Goal: Task Accomplishment & Management: Manage account settings

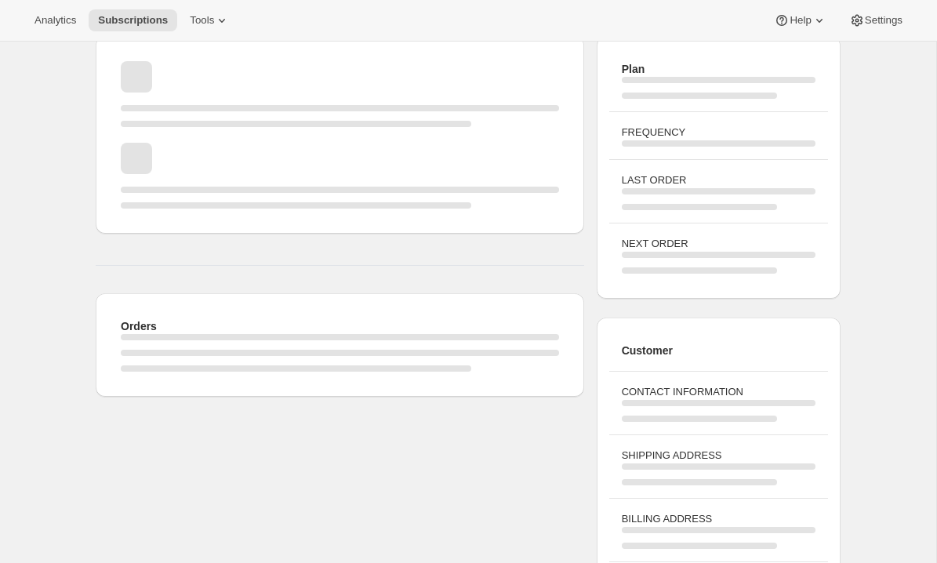
scroll to position [71, 0]
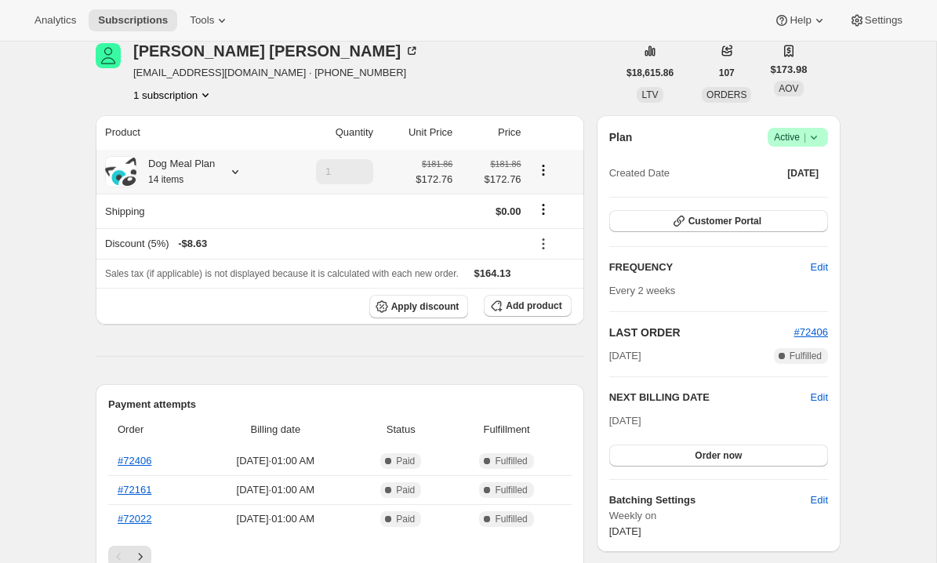
click at [238, 170] on icon at bounding box center [235, 172] width 6 height 4
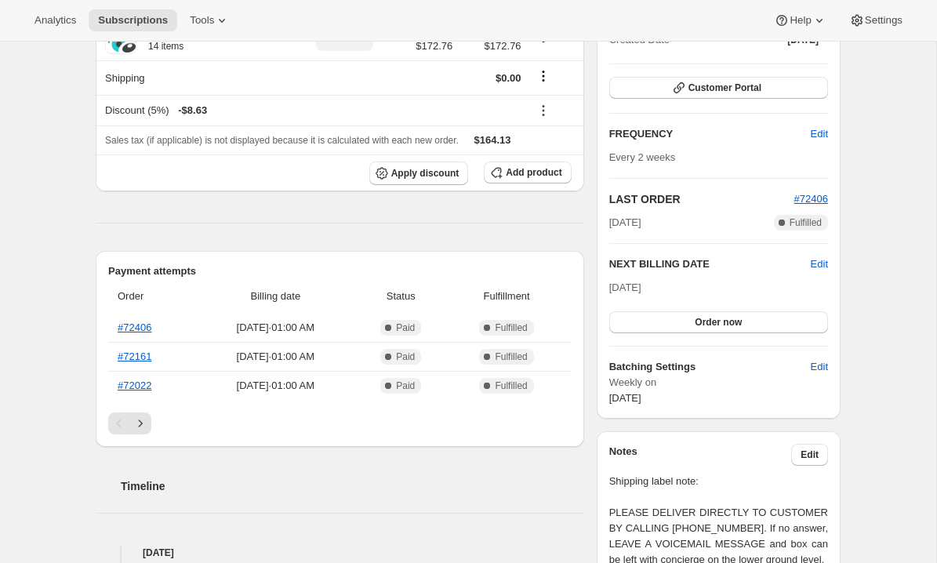
scroll to position [187, 0]
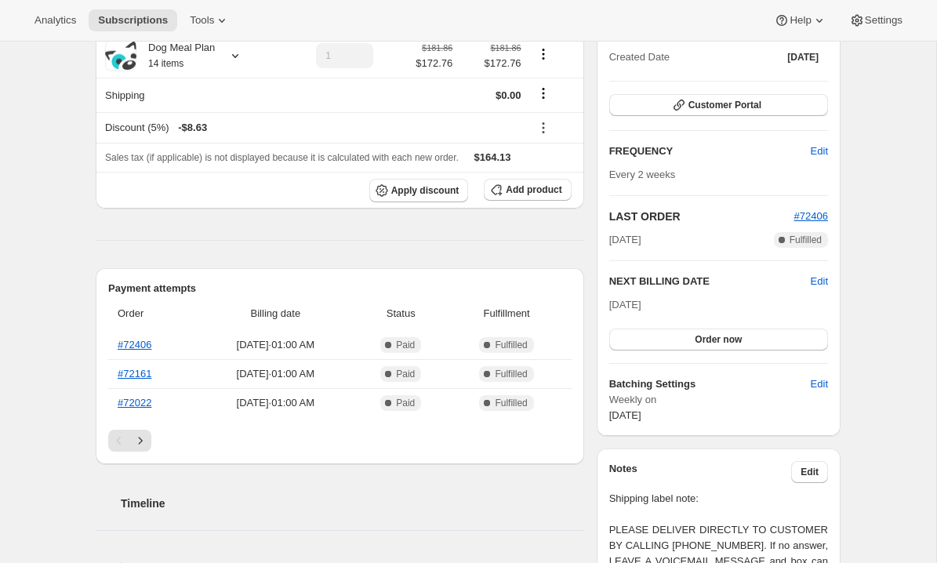
click at [89, 188] on div "Lisa Luedtke llluedtke@hotmail.com · +14039921322 1 subscription $18,615.86 LTV…" at bounding box center [461, 474] width 757 height 1144
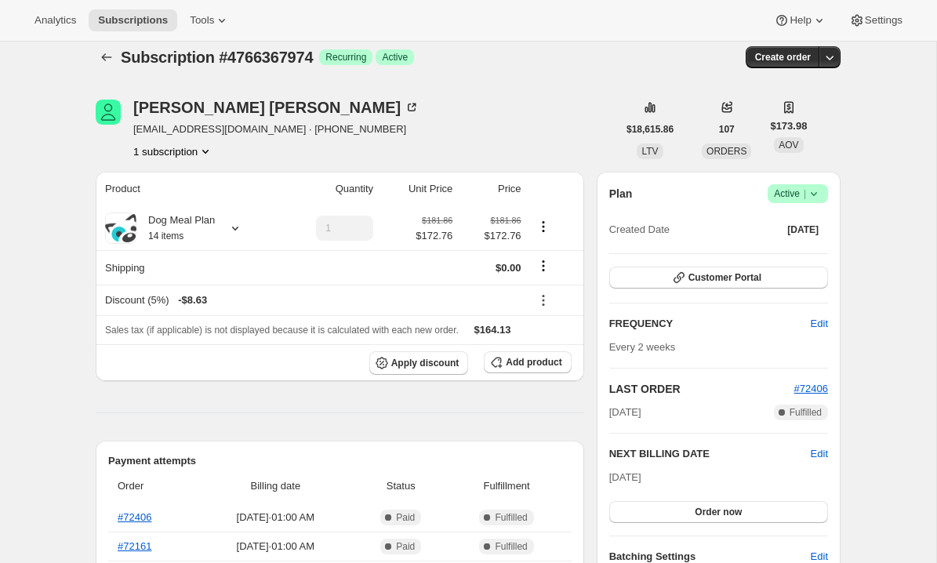
scroll to position [9, 0]
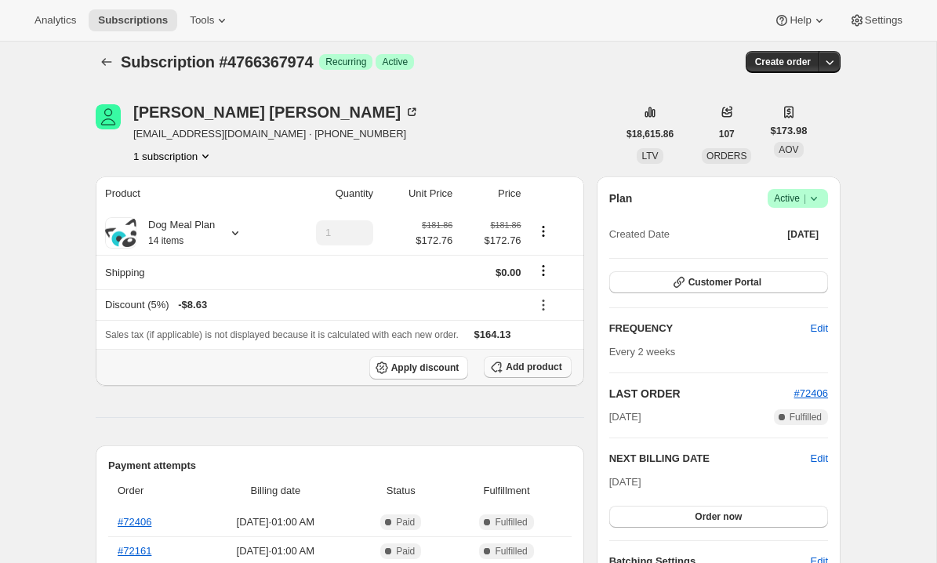
click at [530, 365] on span "Add product" at bounding box center [534, 367] width 56 height 13
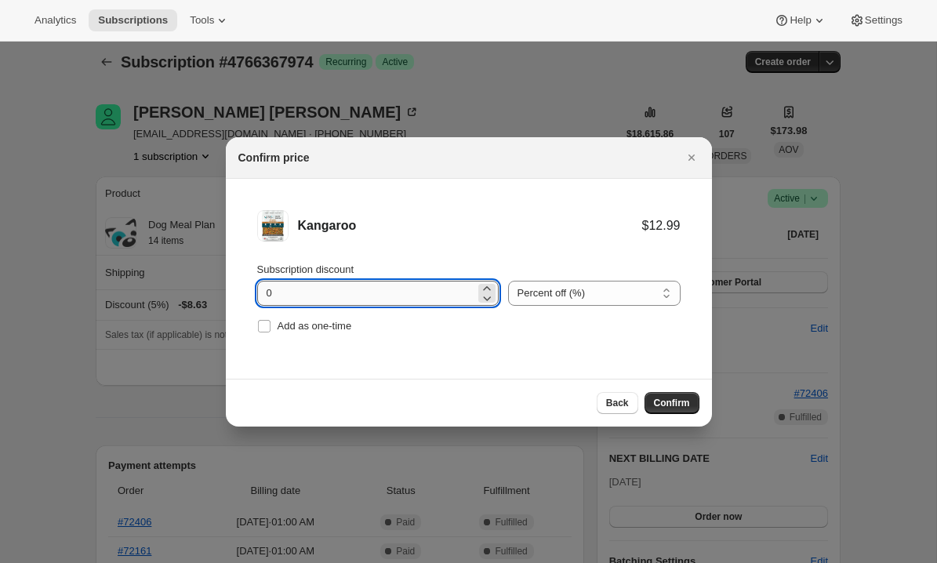
click at [400, 290] on input "0" at bounding box center [366, 293] width 218 height 25
type input "100"
click at [265, 324] on input "Add as one-time" at bounding box center [264, 326] width 13 height 13
checkbox input "true"
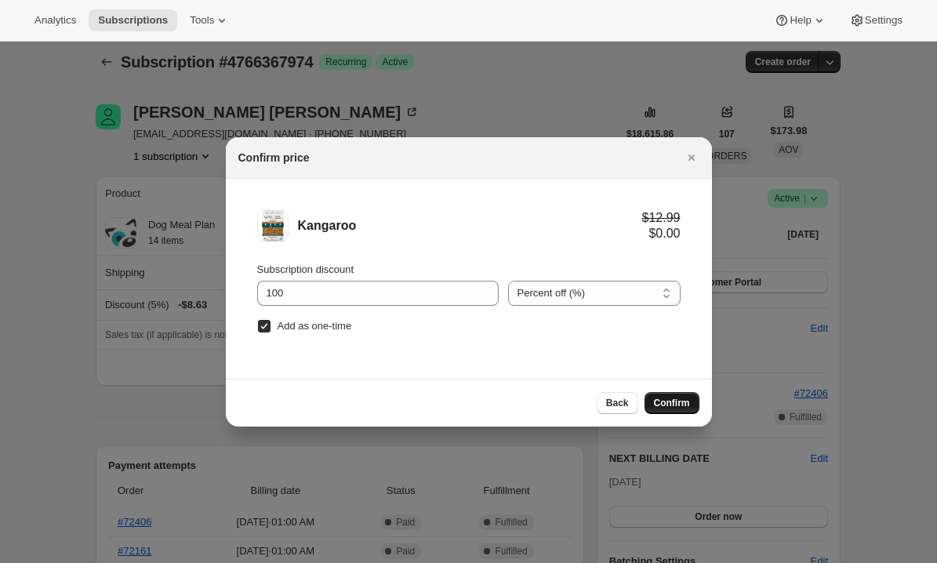
click at [676, 401] on span "Confirm" at bounding box center [672, 403] width 36 height 13
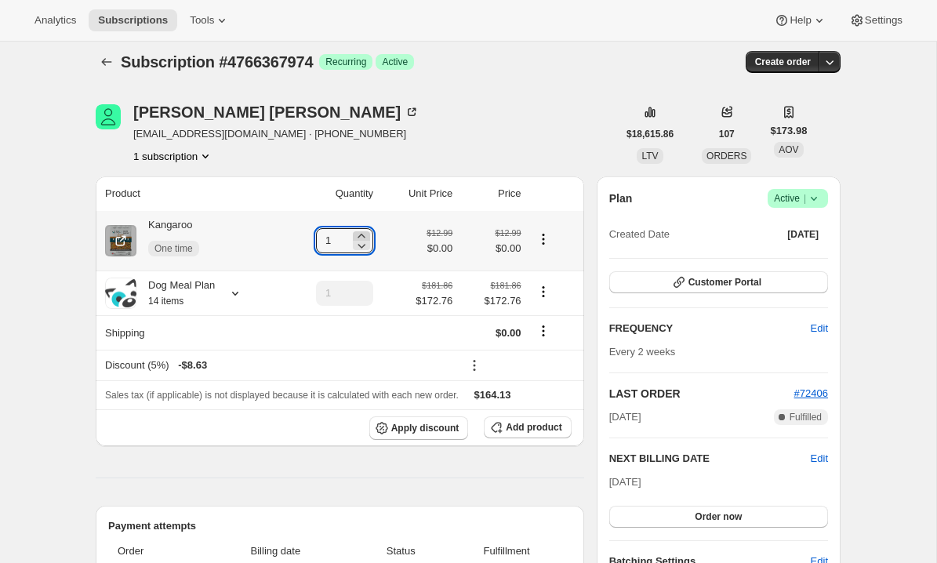
click at [360, 236] on icon at bounding box center [360, 236] width 7 height 4
type input "2"
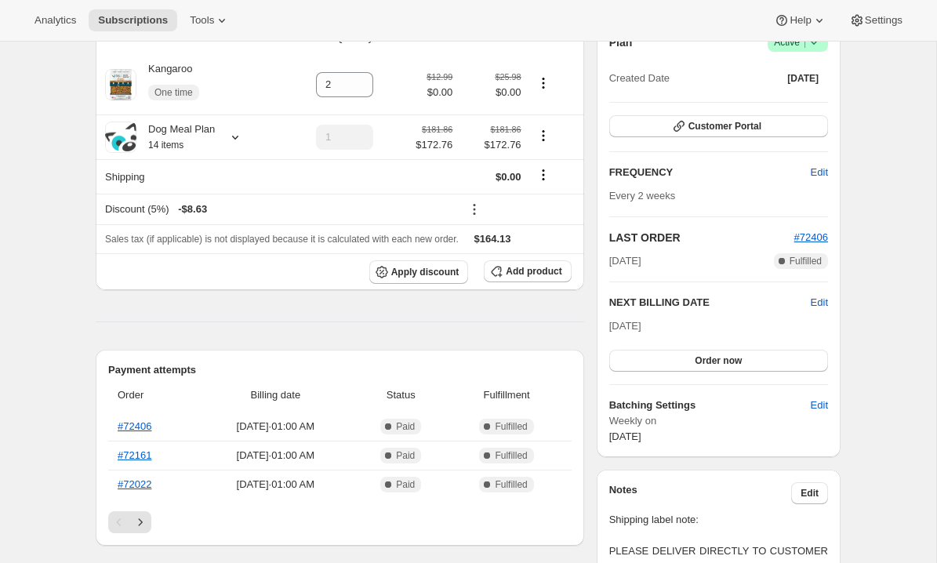
scroll to position [0, 0]
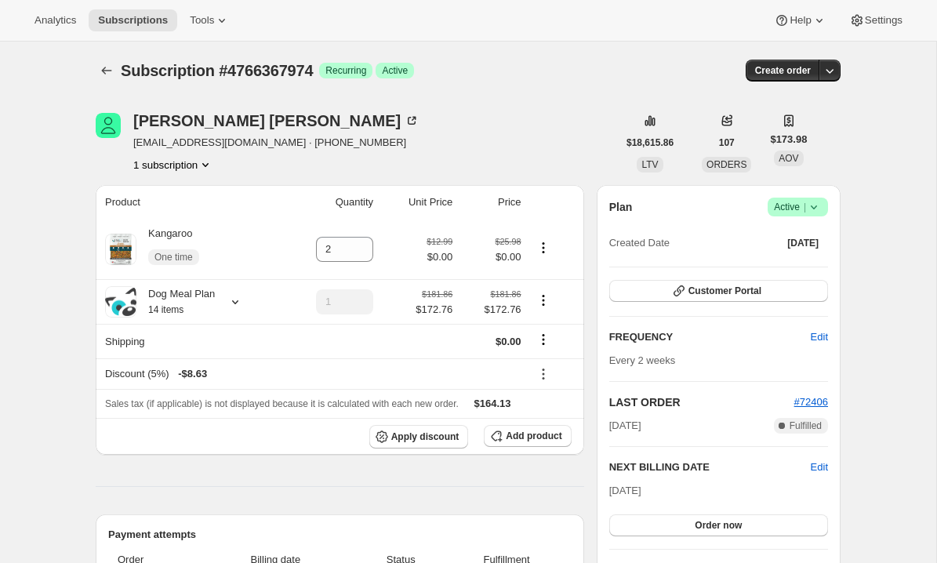
scroll to position [198, 0]
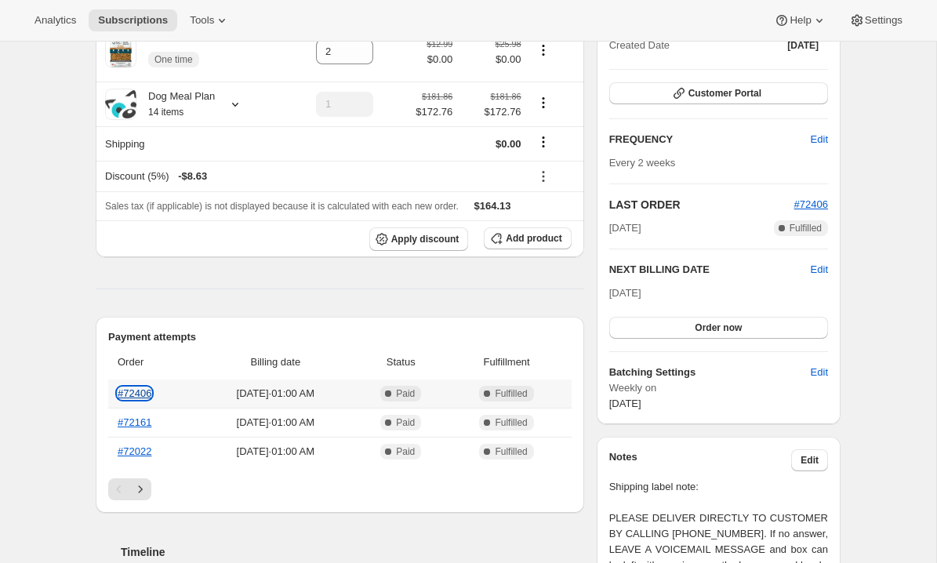
click at [131, 394] on link "#72406" at bounding box center [135, 393] width 34 height 12
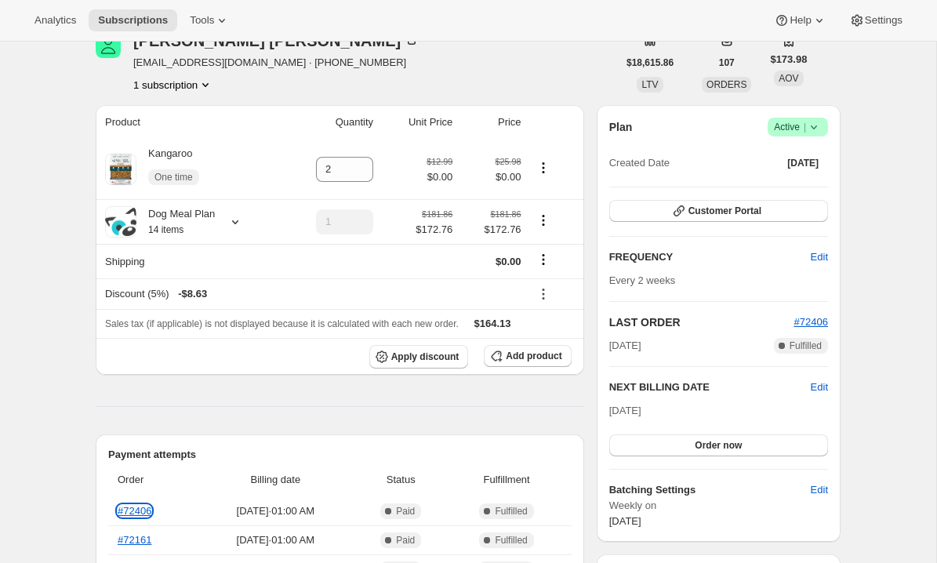
scroll to position [0, 0]
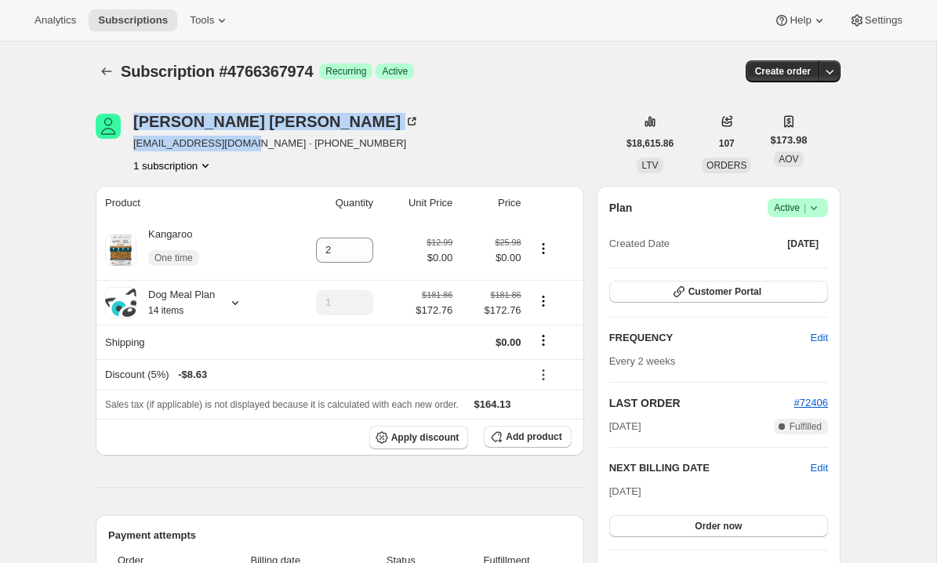
drag, startPoint x: 241, startPoint y: 144, endPoint x: 125, endPoint y: 144, distance: 115.2
click at [125, 144] on div "[PERSON_NAME] [EMAIL_ADDRESS][DOMAIN_NAME] · [PHONE_NUMBER] 1 subscription" at bounding box center [356, 144] width 521 height 60
drag, startPoint x: 338, startPoint y: 132, endPoint x: 260, endPoint y: 143, distance: 78.3
click at [337, 132] on div "[PERSON_NAME] [EMAIL_ADDRESS][DOMAIN_NAME] · [PHONE_NUMBER] 1 subscription" at bounding box center [356, 144] width 521 height 60
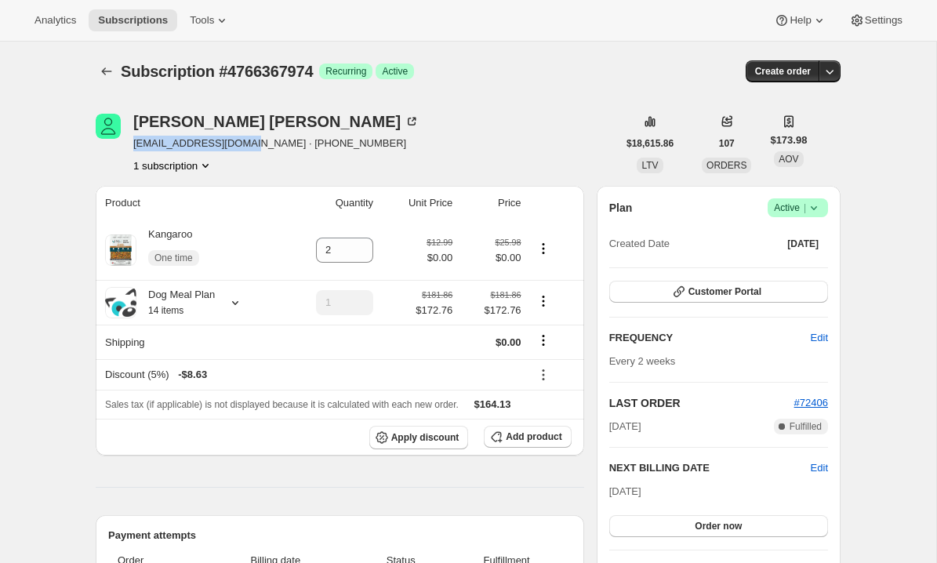
drag, startPoint x: 241, startPoint y: 144, endPoint x: 132, endPoint y: 143, distance: 109.0
click at [133, 143] on span "[EMAIL_ADDRESS][DOMAIN_NAME] · [PHONE_NUMBER]" at bounding box center [276, 144] width 286 height 16
copy span "[EMAIL_ADDRESS][DOMAIN_NAME]"
drag, startPoint x: 556, startPoint y: 82, endPoint x: 306, endPoint y: 101, distance: 251.6
click at [554, 82] on div "Subscription #4766367974 Success Recurring Success Active" at bounding box center [345, 71] width 449 height 22
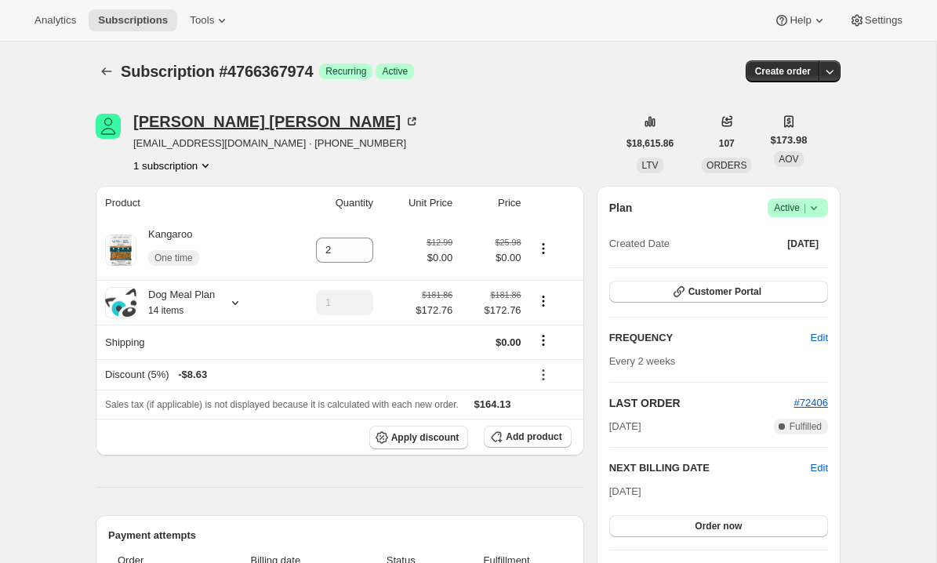
click at [404, 118] on icon at bounding box center [412, 122] width 16 height 16
